Goal: Check status: Check status

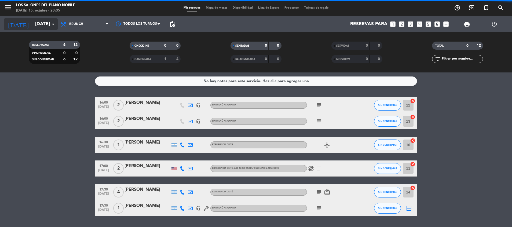
click at [46, 24] on input "[DATE]" at bounding box center [63, 24] width 62 height 11
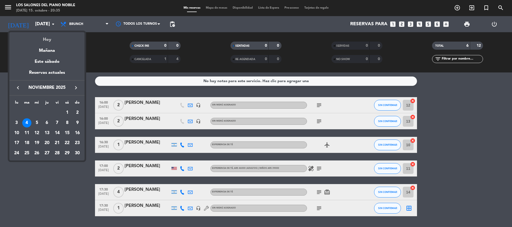
click at [46, 40] on div "Hoy" at bounding box center [46, 37] width 75 height 11
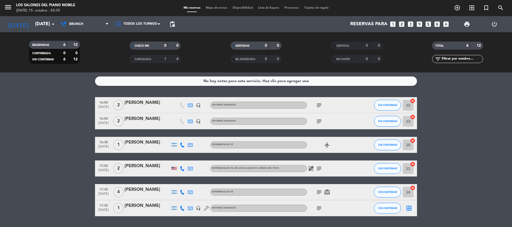
type input "[DATE]"
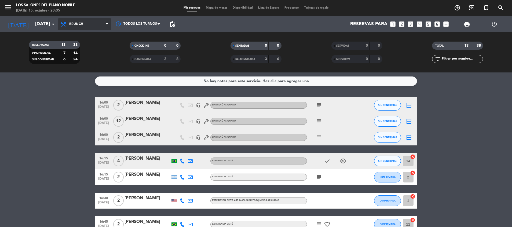
click at [96, 24] on span "Brunch" at bounding box center [85, 24] width 54 height 12
click at [81, 78] on ng-component "menu Los Salones del Piano [PERSON_NAME] [DATE] 15. octubre - 20:35 Mis reserva…" at bounding box center [256, 113] width 512 height 227
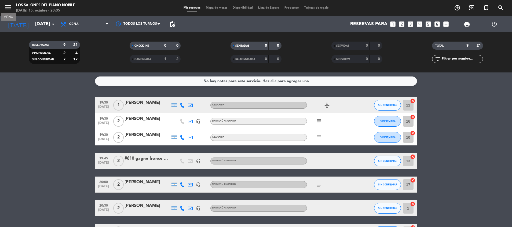
click at [7, 7] on icon "menu" at bounding box center [8, 7] width 8 height 8
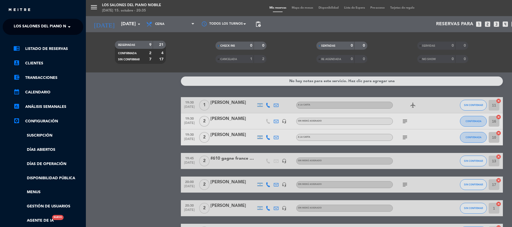
click at [22, 25] on span "Los Salones del Piano Nobile" at bounding box center [46, 26] width 64 height 11
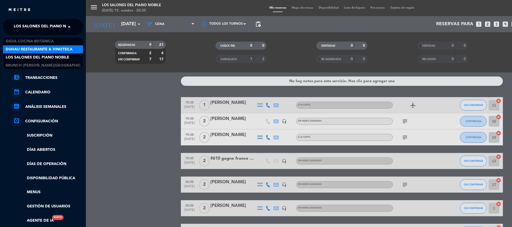
click at [21, 48] on span "Duhau Restaurante & Vinoteca" at bounding box center [39, 49] width 67 height 6
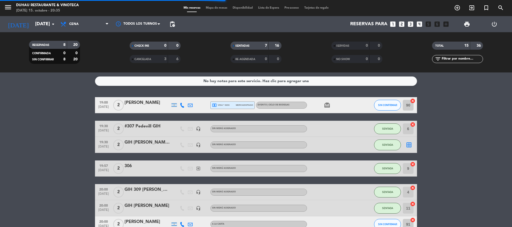
click at [8, 6] on icon "menu" at bounding box center [8, 7] width 8 height 8
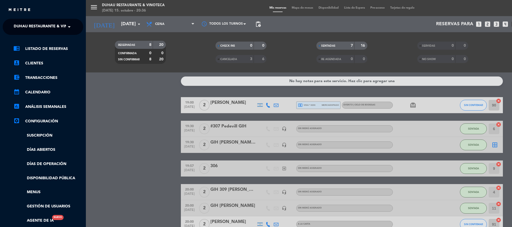
click at [25, 28] on span "Duhau Restaurante & Vinoteca" at bounding box center [47, 26] width 67 height 11
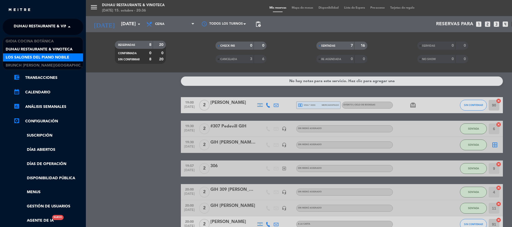
click at [23, 56] on span "Los Salones del Piano Nobile" at bounding box center [38, 57] width 64 height 6
